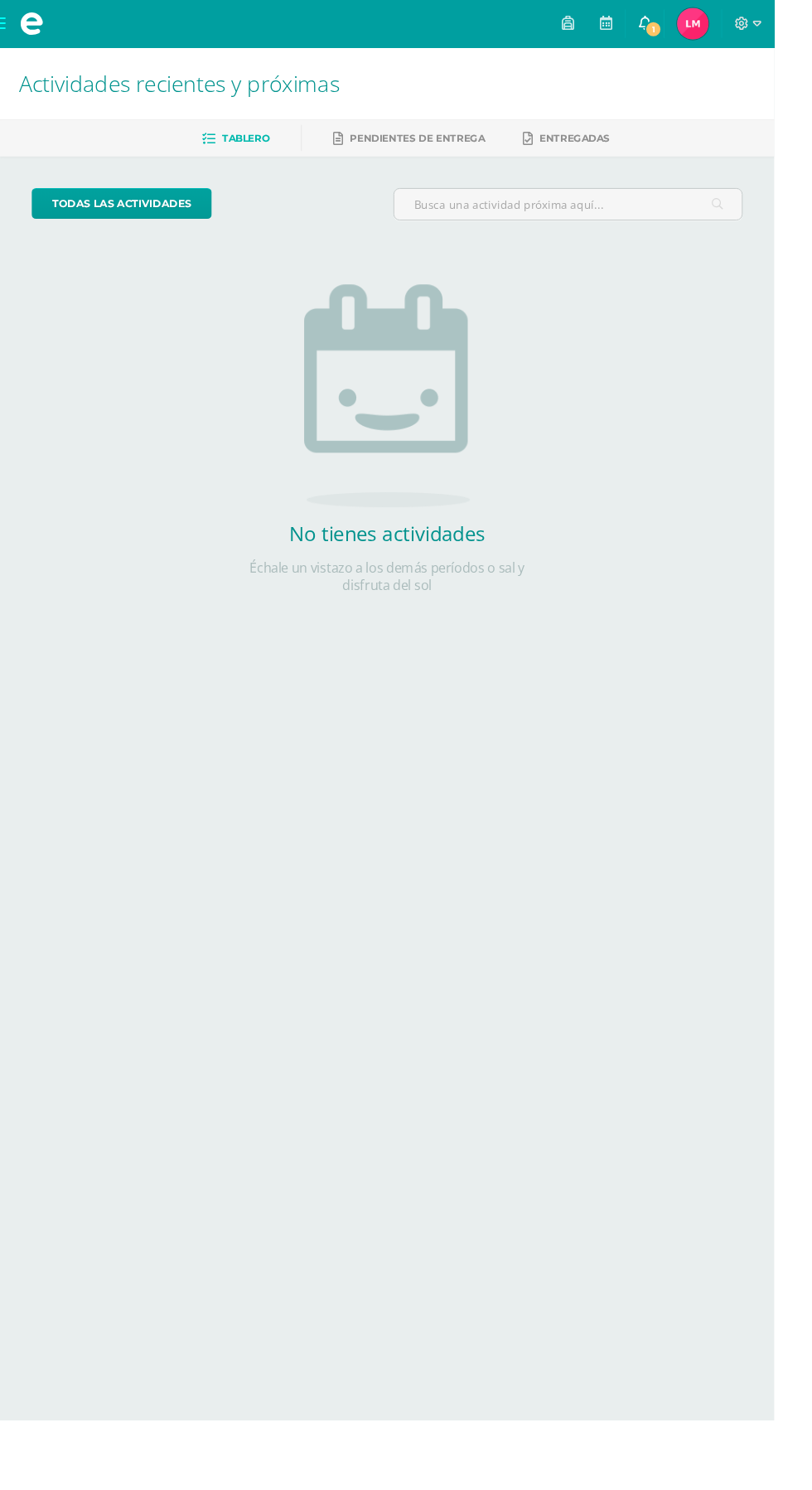
click at [696, 26] on link "1" at bounding box center [676, 25] width 40 height 50
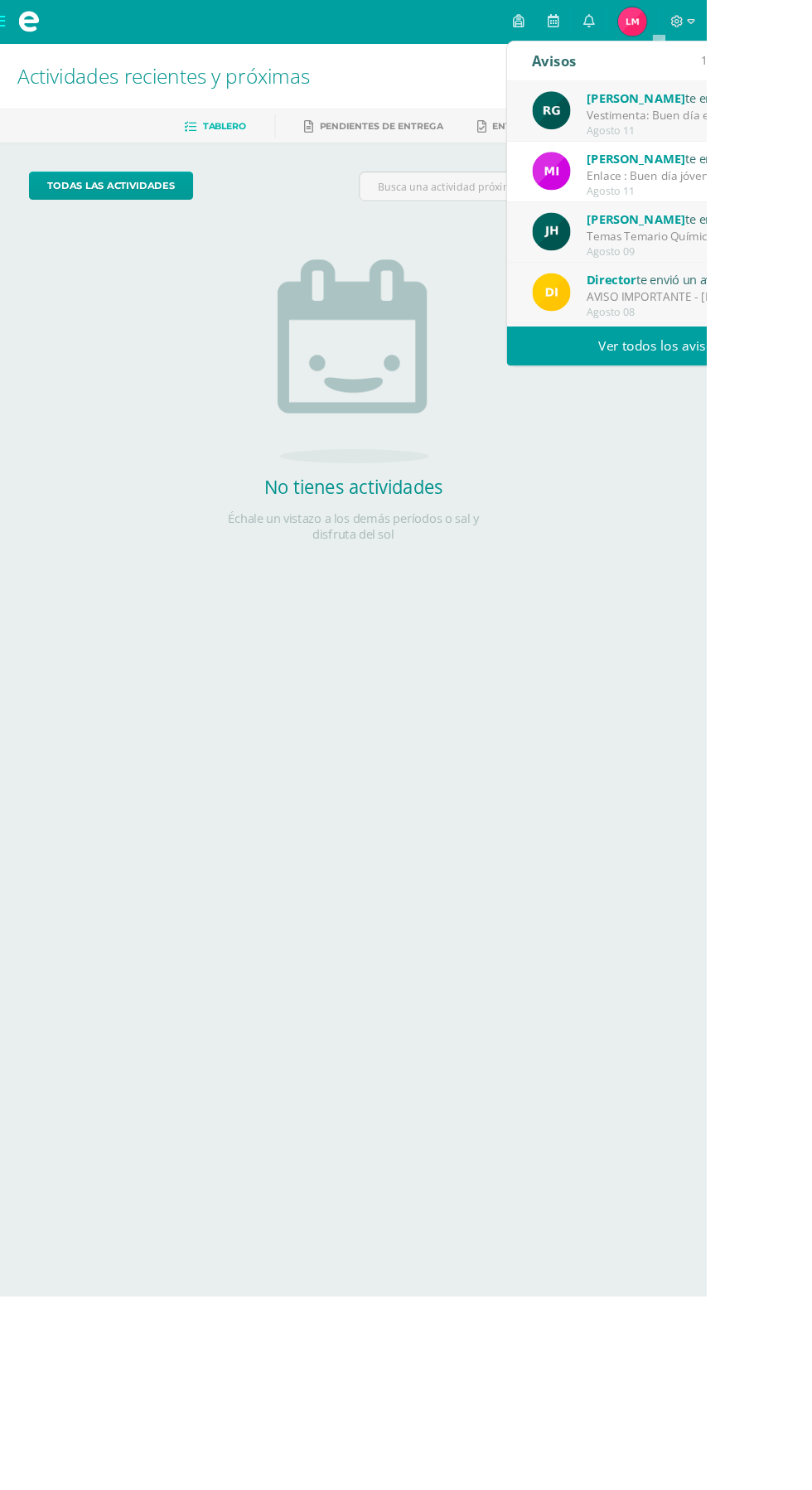
click at [670, 147] on div "[PERSON_NAME] te envió un aviso Vestimenta: Buen día estimados padres de famili…" at bounding box center [757, 129] width 293 height 55
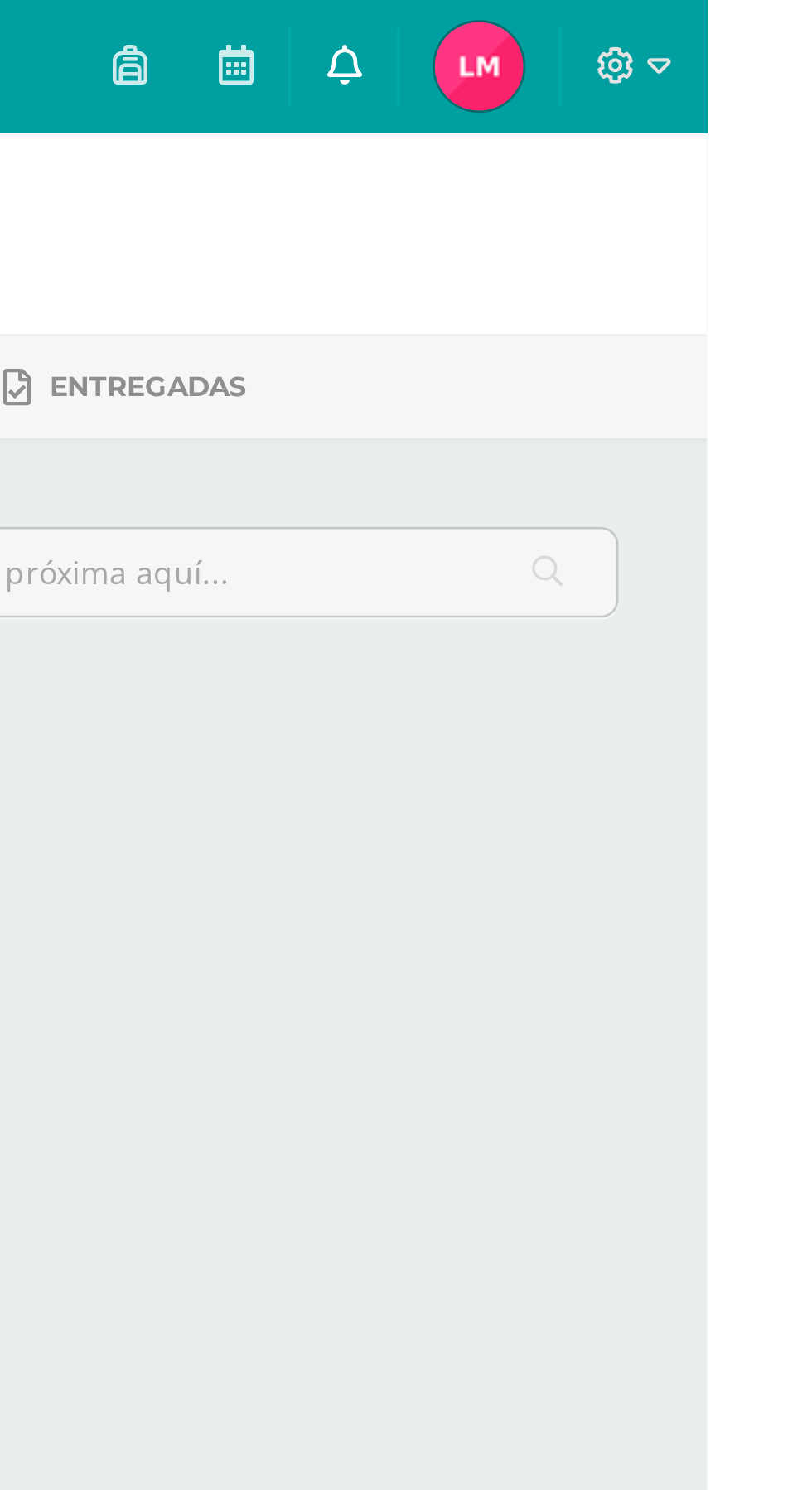
click at [696, 25] on link "0" at bounding box center [676, 25] width 40 height 50
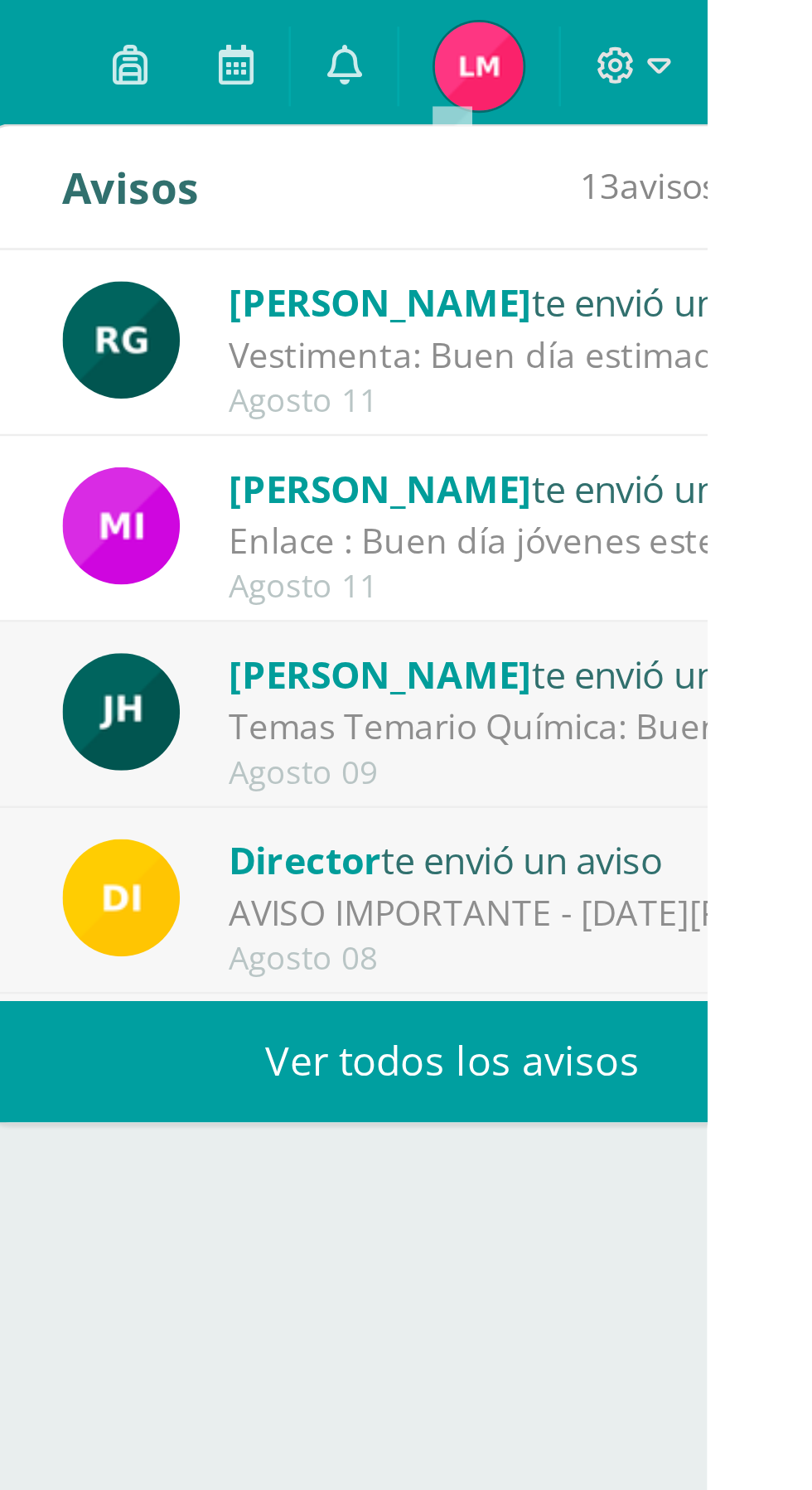
click at [644, 110] on span "[PERSON_NAME]" at bounding box center [689, 113] width 113 height 19
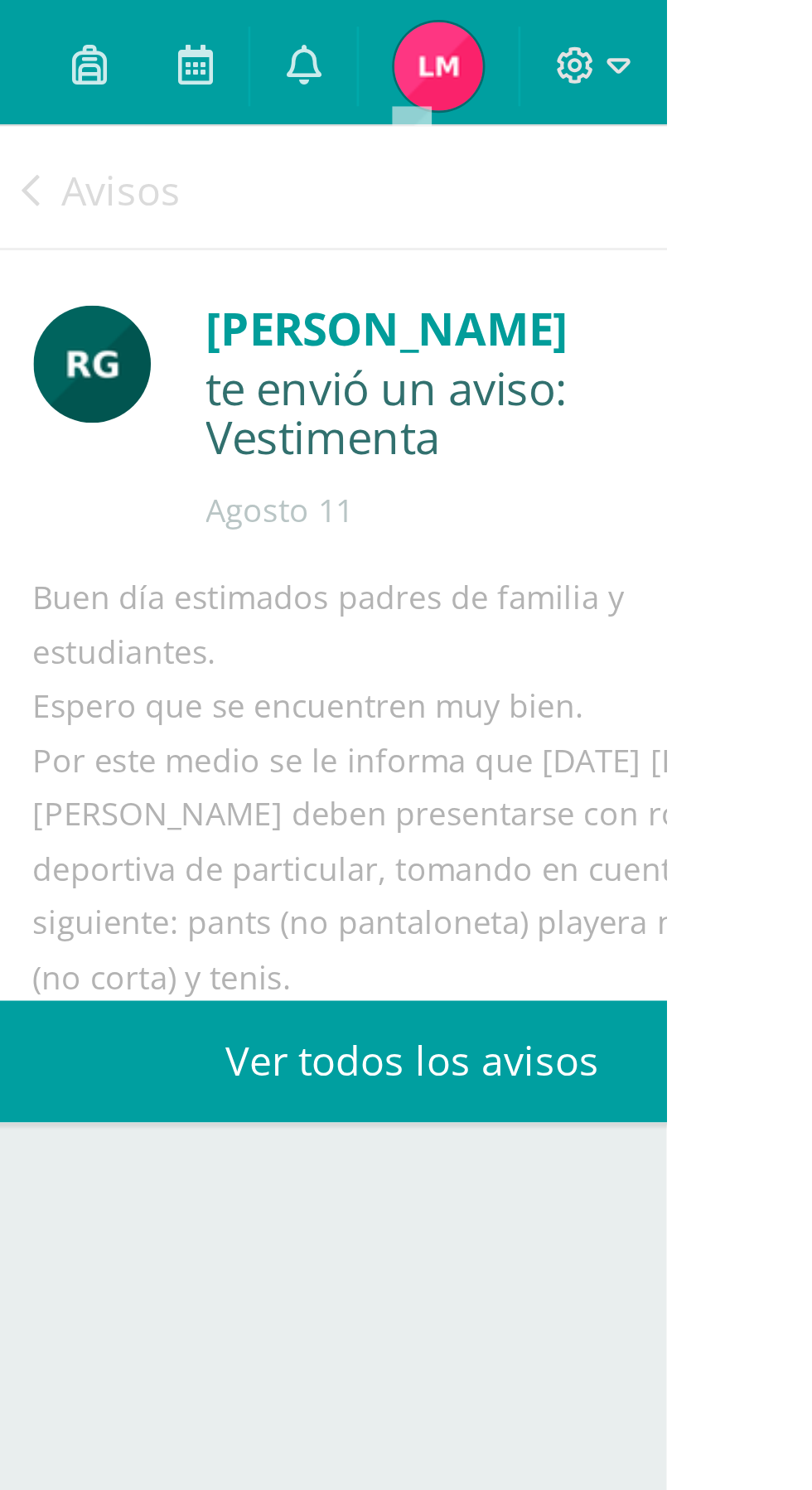
click at [573, 68] on icon at bounding box center [574, 72] width 7 height 13
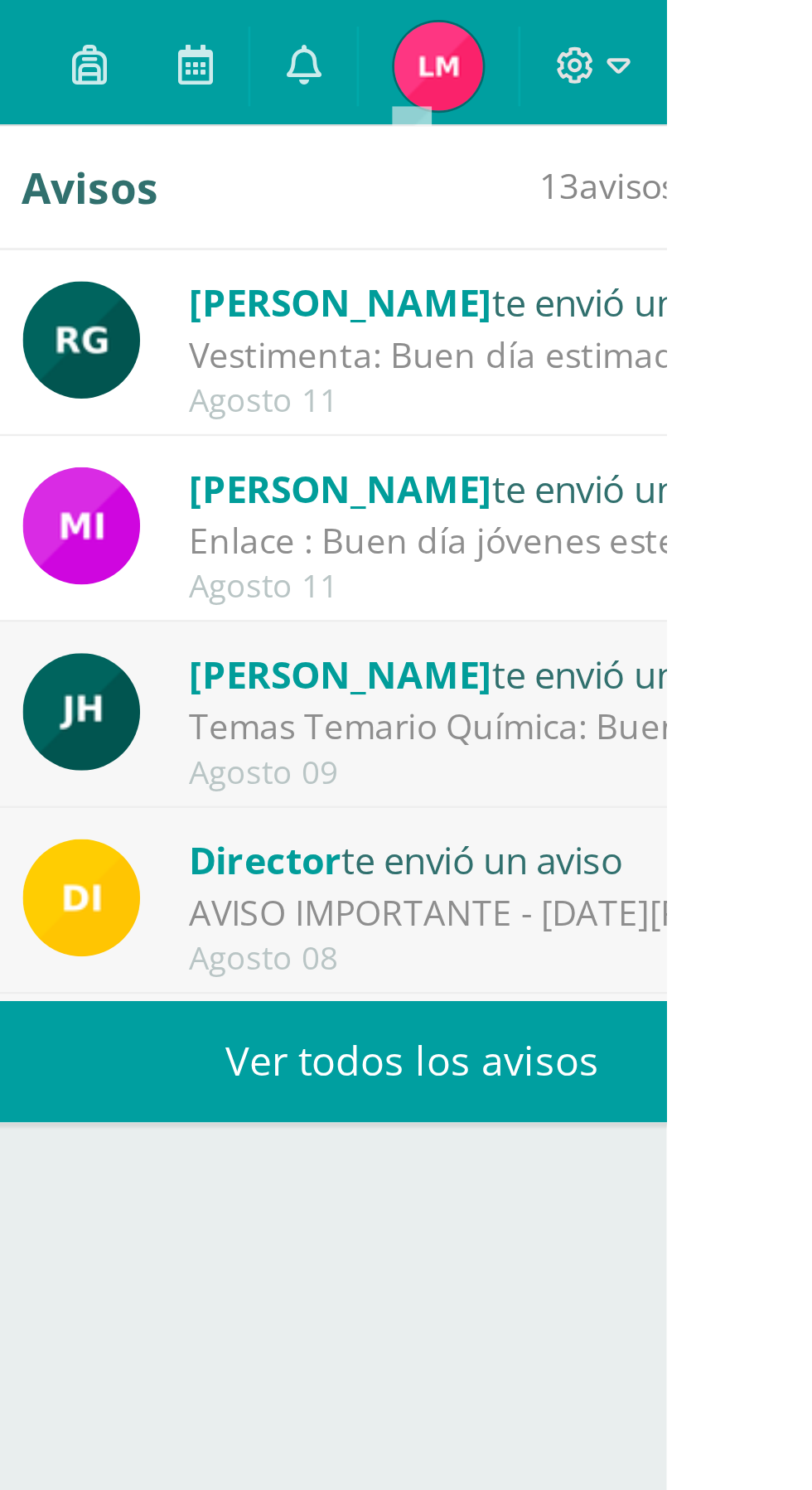
click at [636, 248] on span "[PERSON_NAME]" at bounding box center [689, 252] width 113 height 19
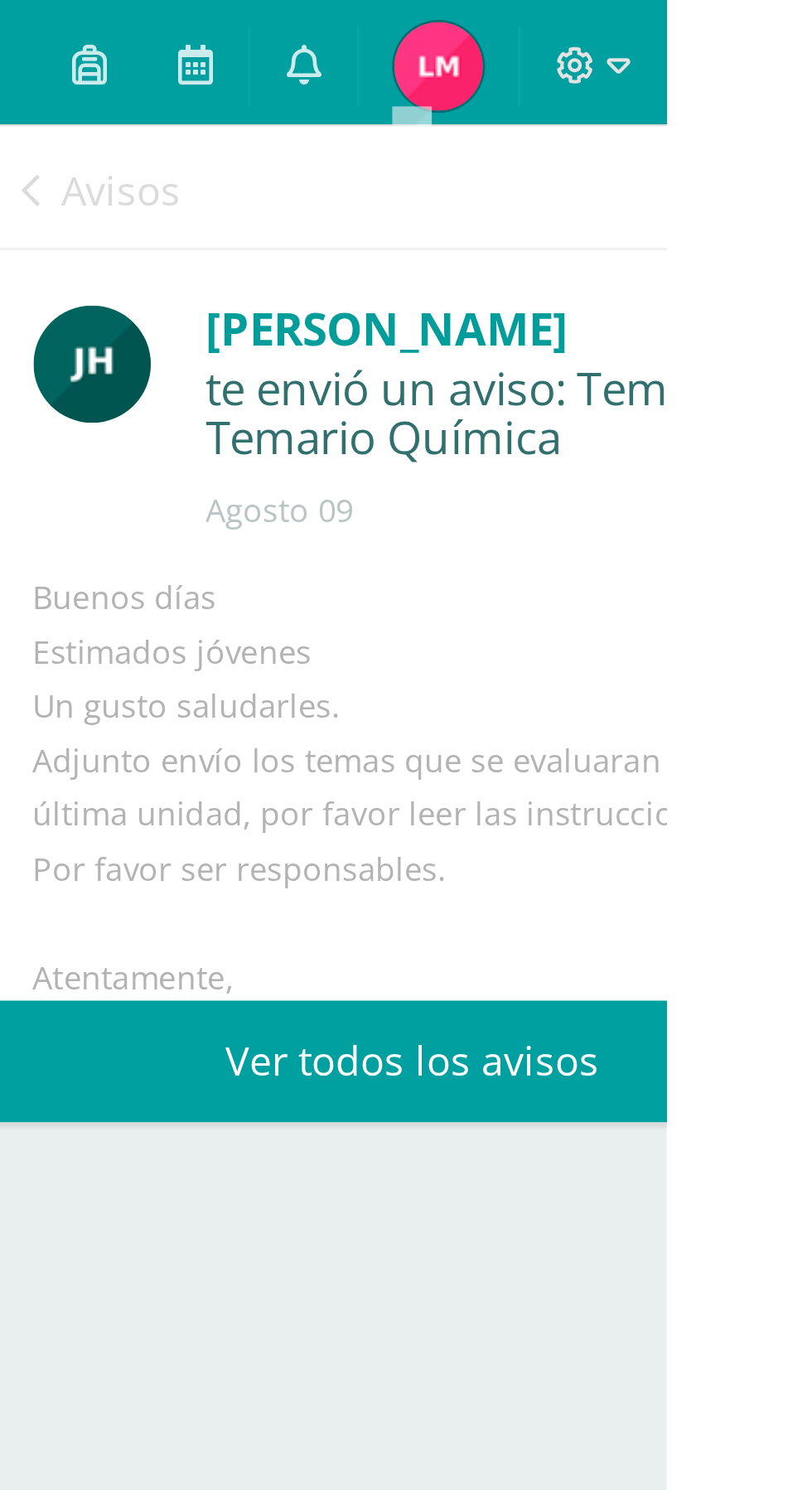
click at [578, 68] on link "Avisos" at bounding box center [601, 71] width 60 height 48
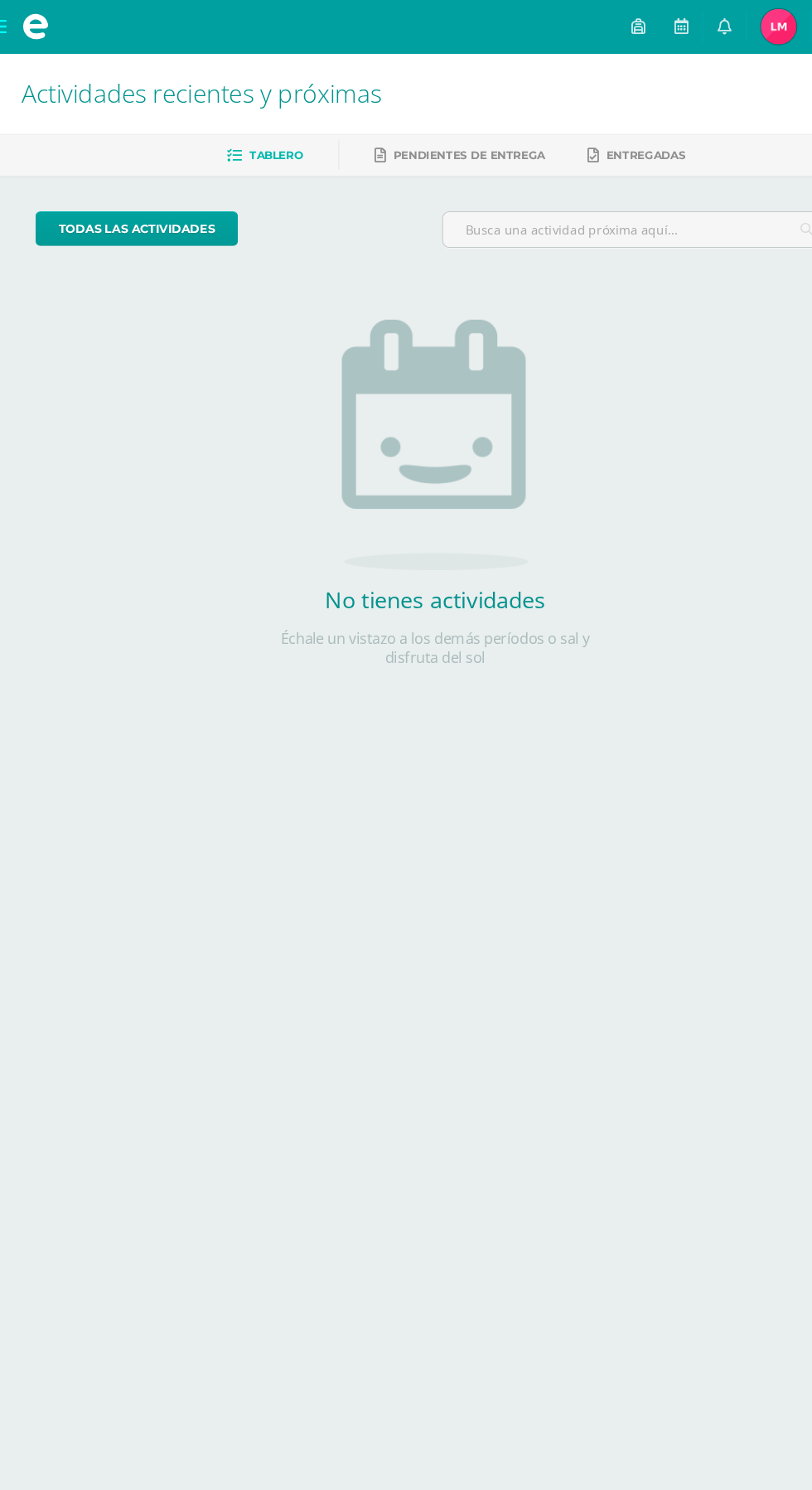
click at [11, 42] on span at bounding box center [33, 25] width 66 height 50
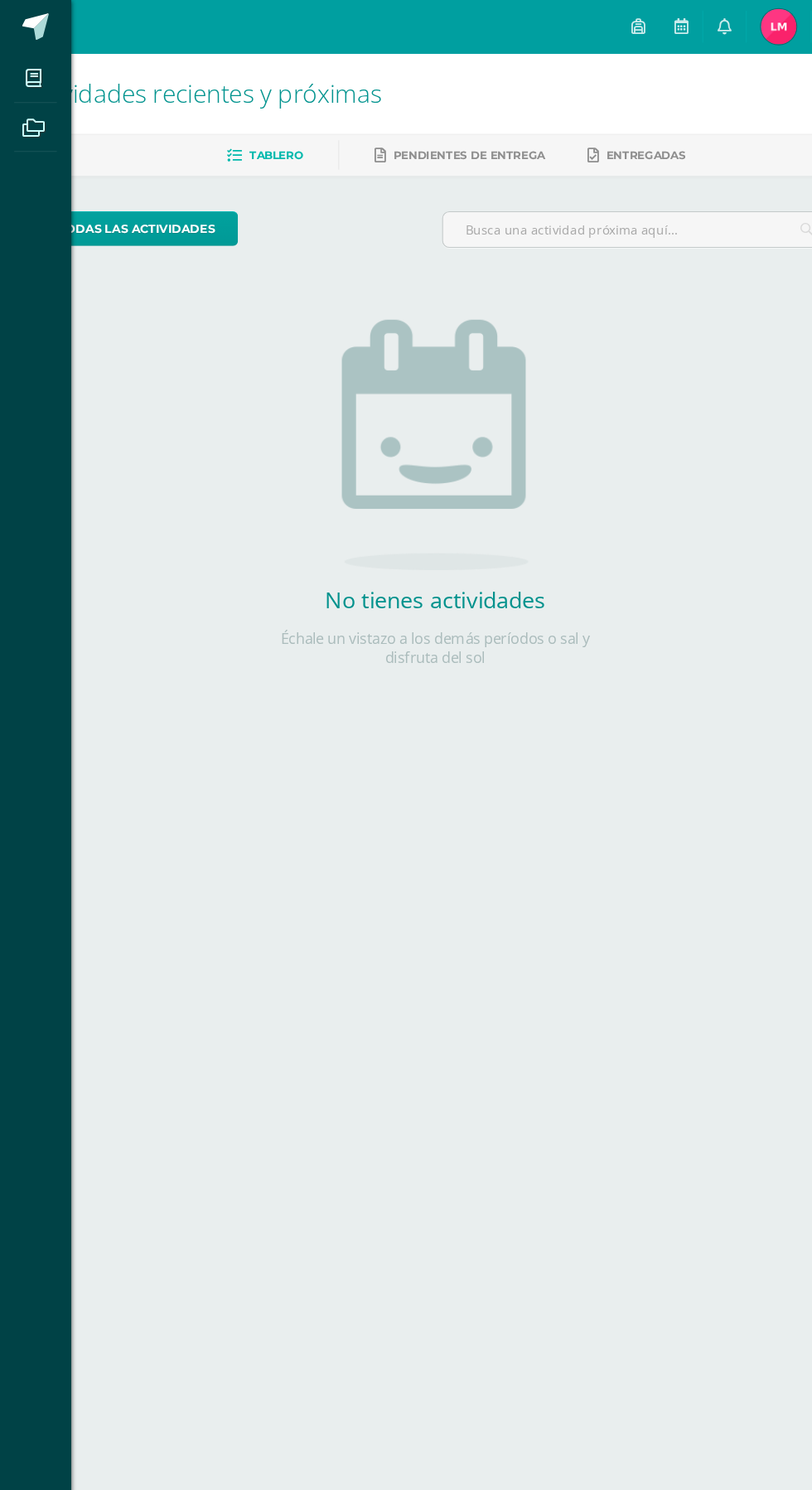
click at [581, 880] on div "Mis cursos Archivos Cerrar panel Administración [PERSON_NAME]. Progra "Progra B…" at bounding box center [406, 745] width 812 height 1490
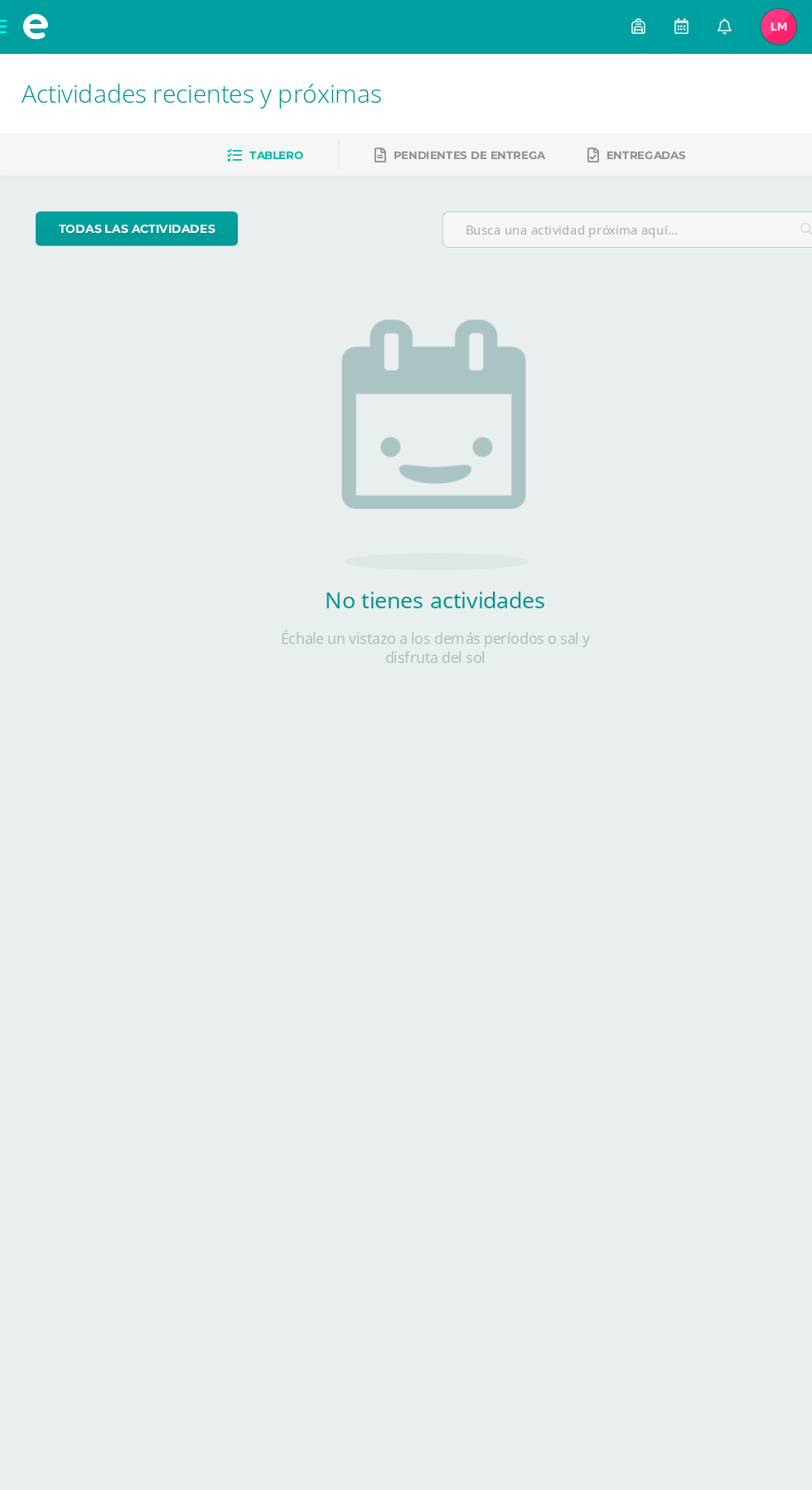
click at [18, 23] on span at bounding box center [33, 25] width 66 height 50
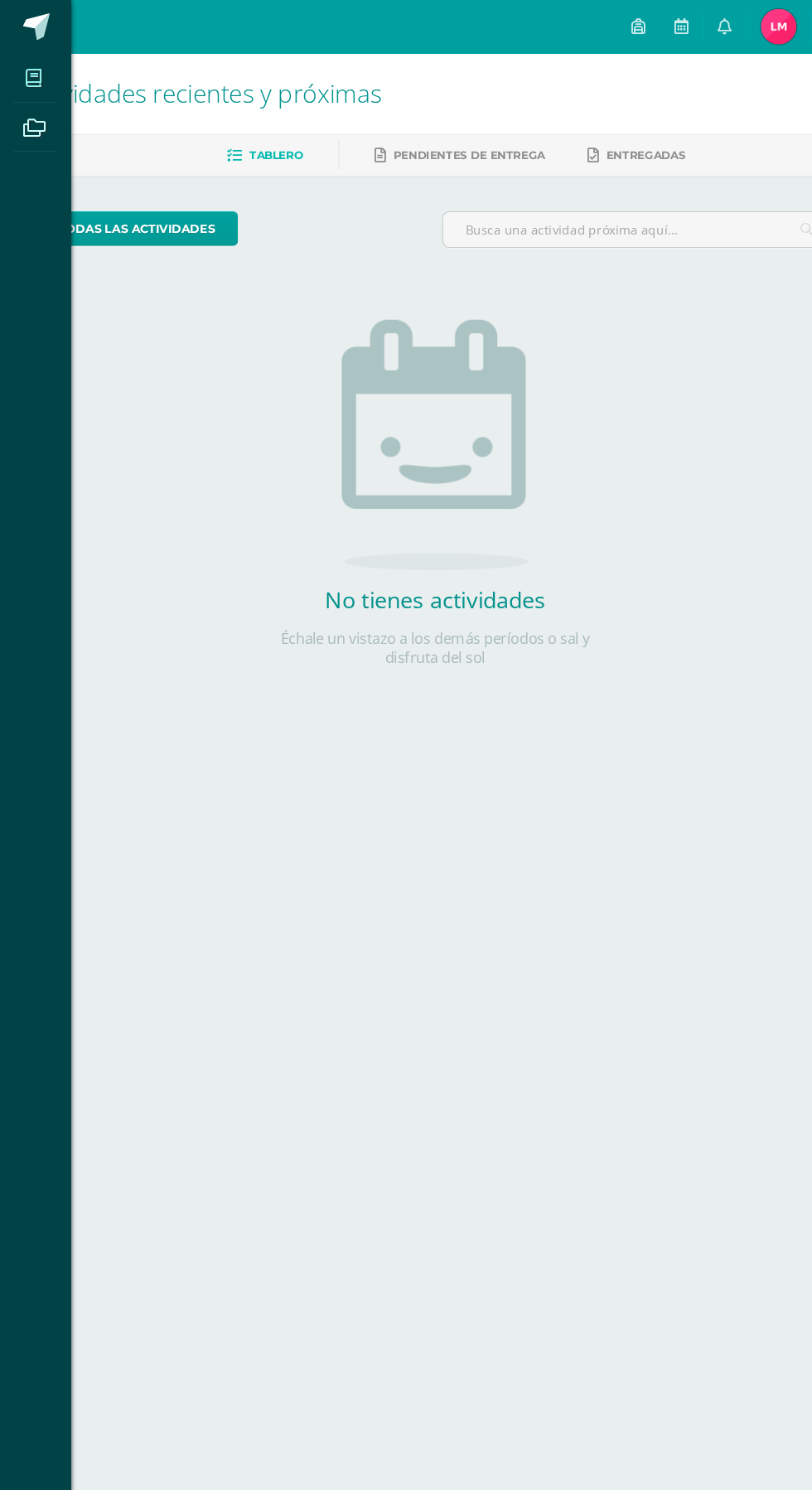
click at [32, 73] on icon at bounding box center [32, 73] width 15 height 17
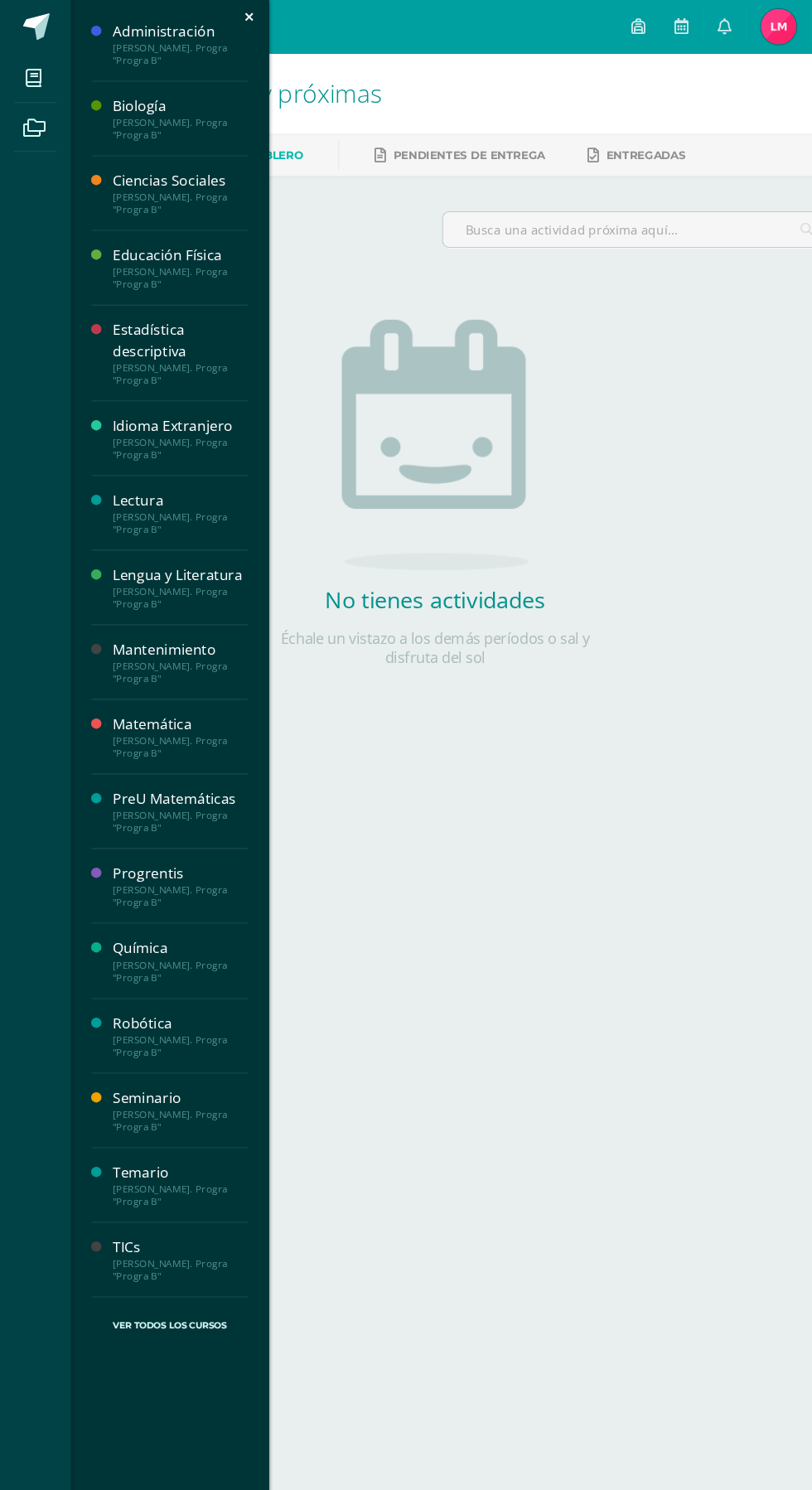
click at [106, 106] on div "Biología" at bounding box center [168, 98] width 126 height 19
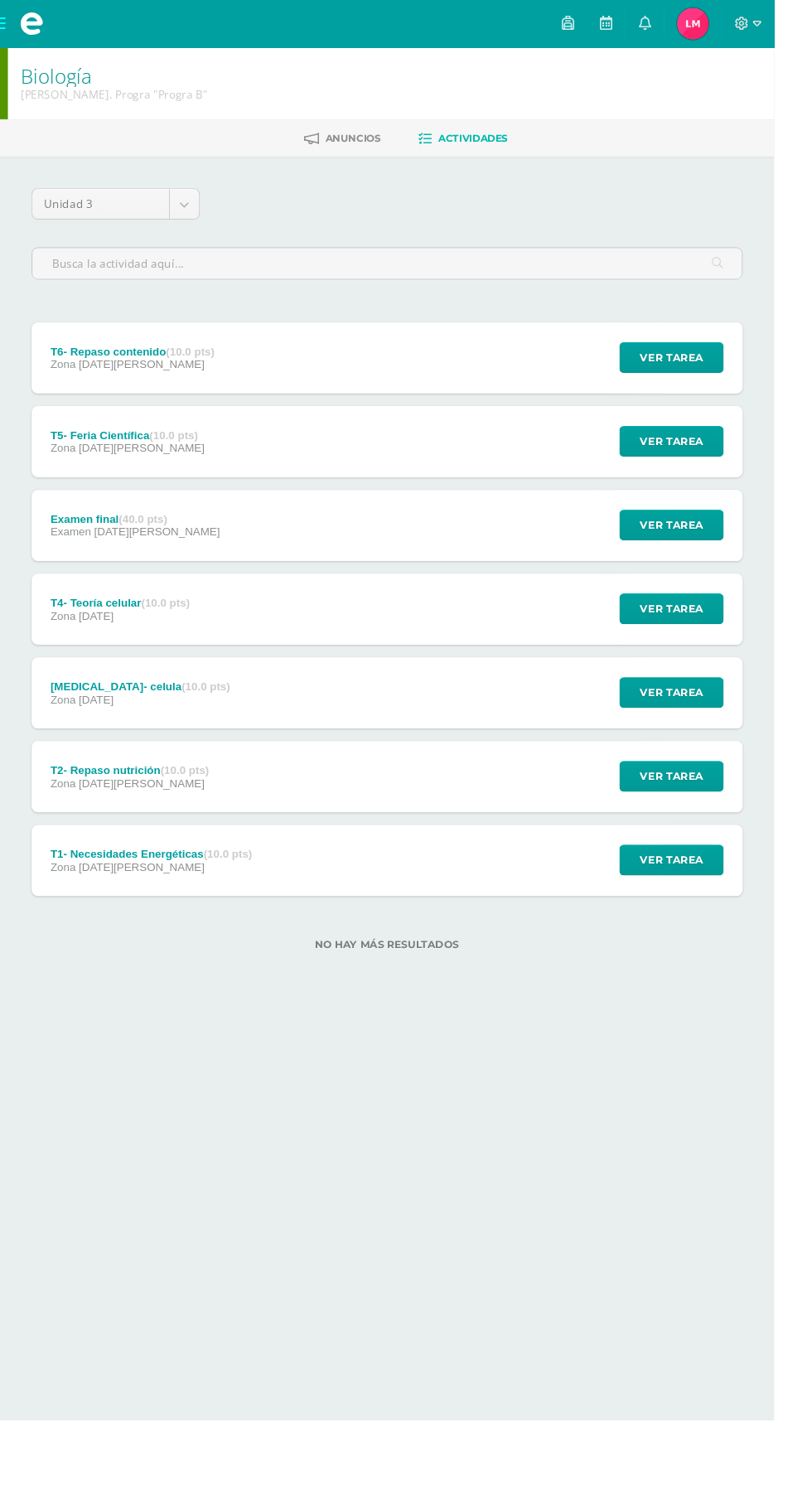
click at [80, 369] on div "T6- Repaso contenido (10.0 pts)" at bounding box center [139, 369] width 173 height 13
